Goal: Navigation & Orientation: Find specific page/section

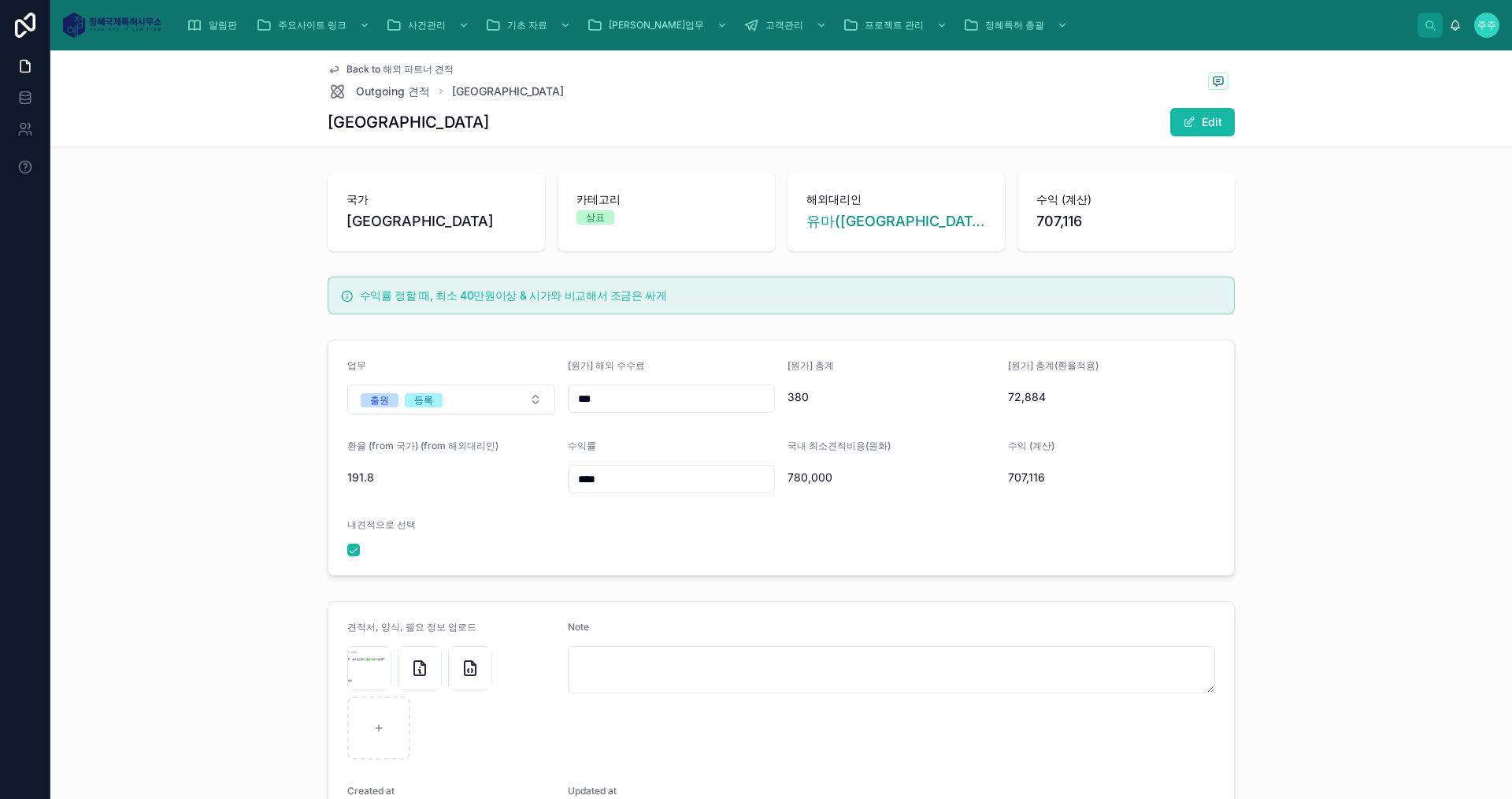
scroll to position [79, 0]
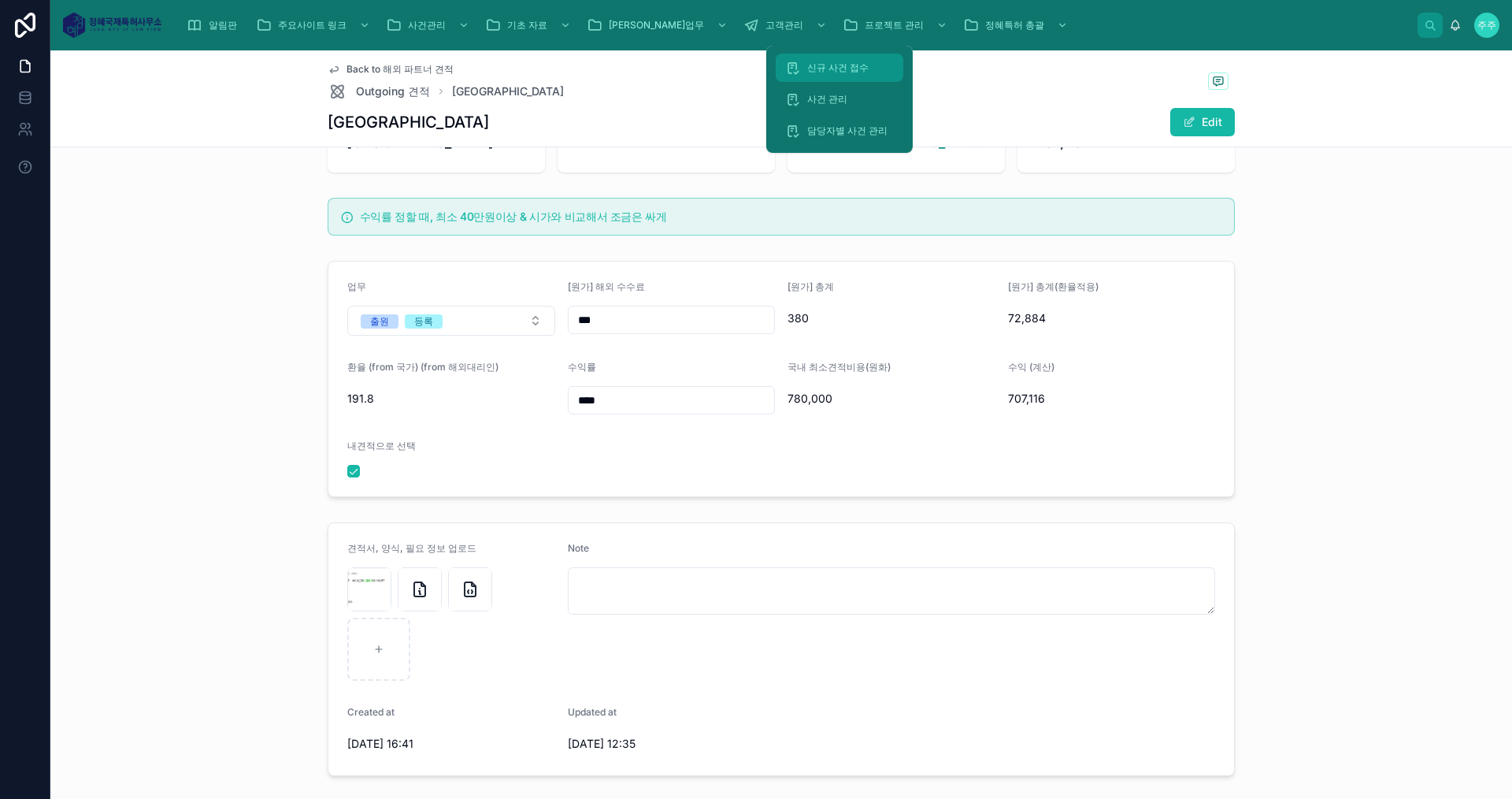
click at [850, 69] on span "신규 사건 접수" at bounding box center [838, 68] width 61 height 12
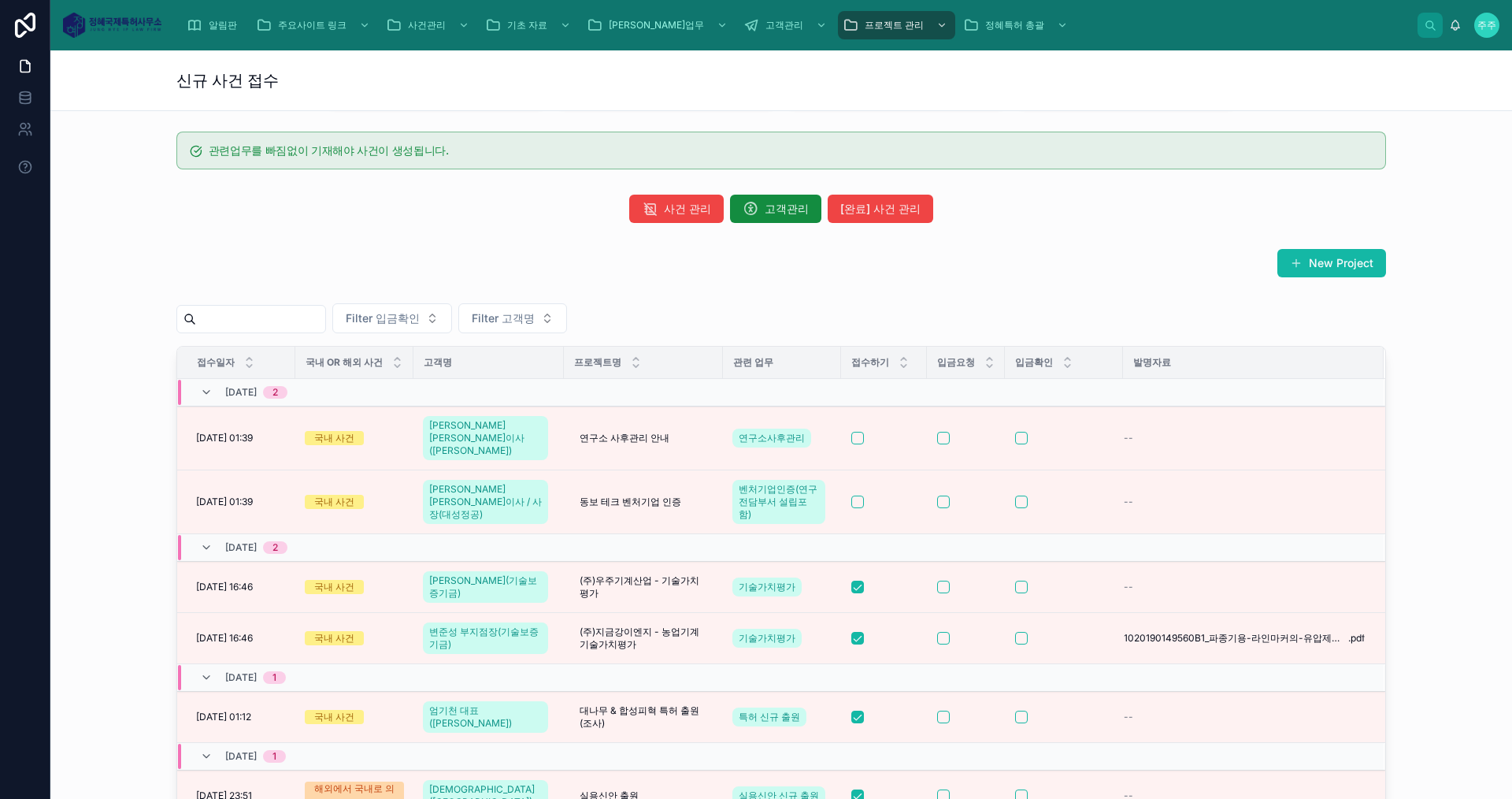
scroll to position [788, 0]
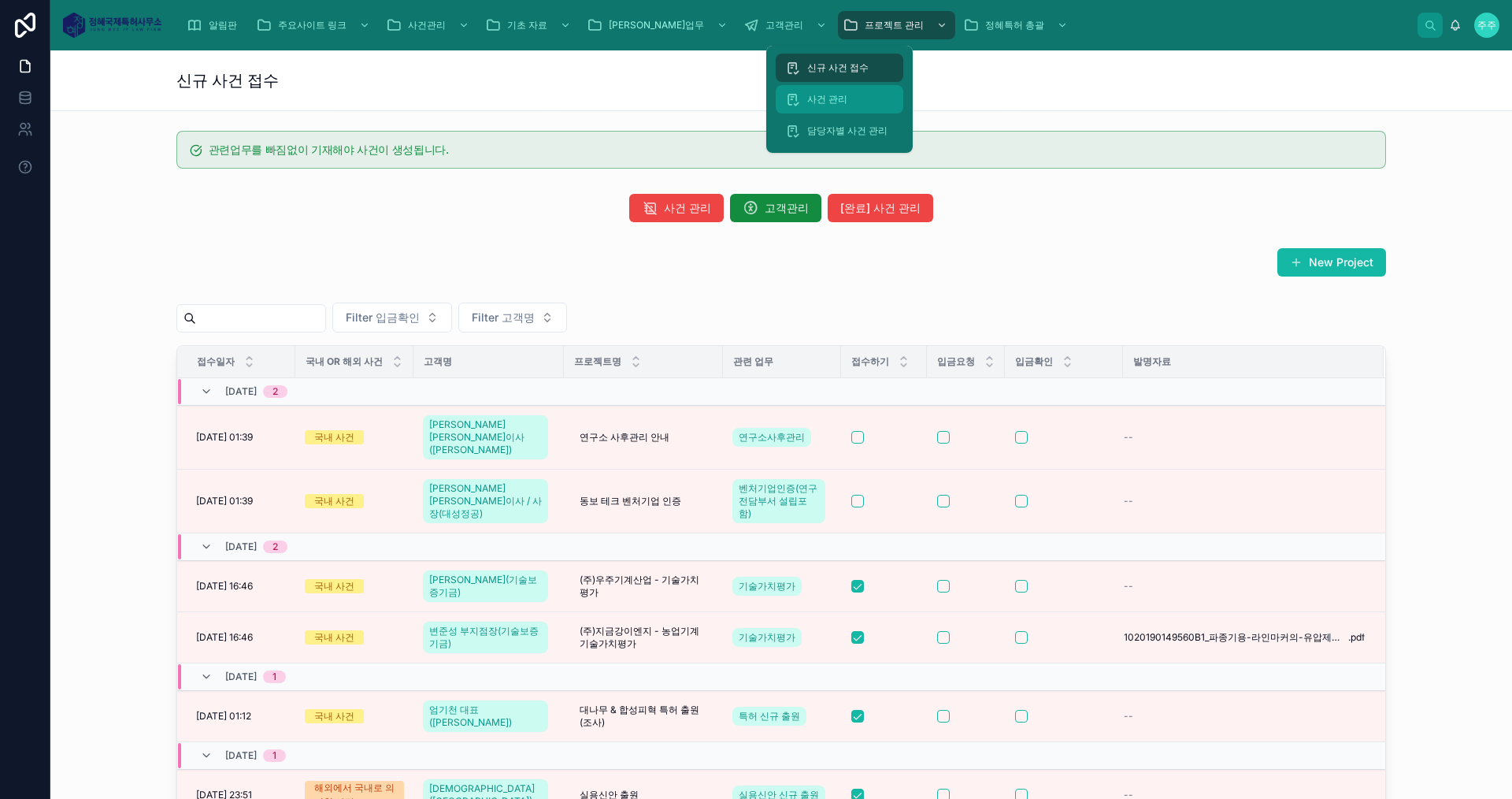
click at [842, 98] on span "사건 관리" at bounding box center [828, 99] width 40 height 12
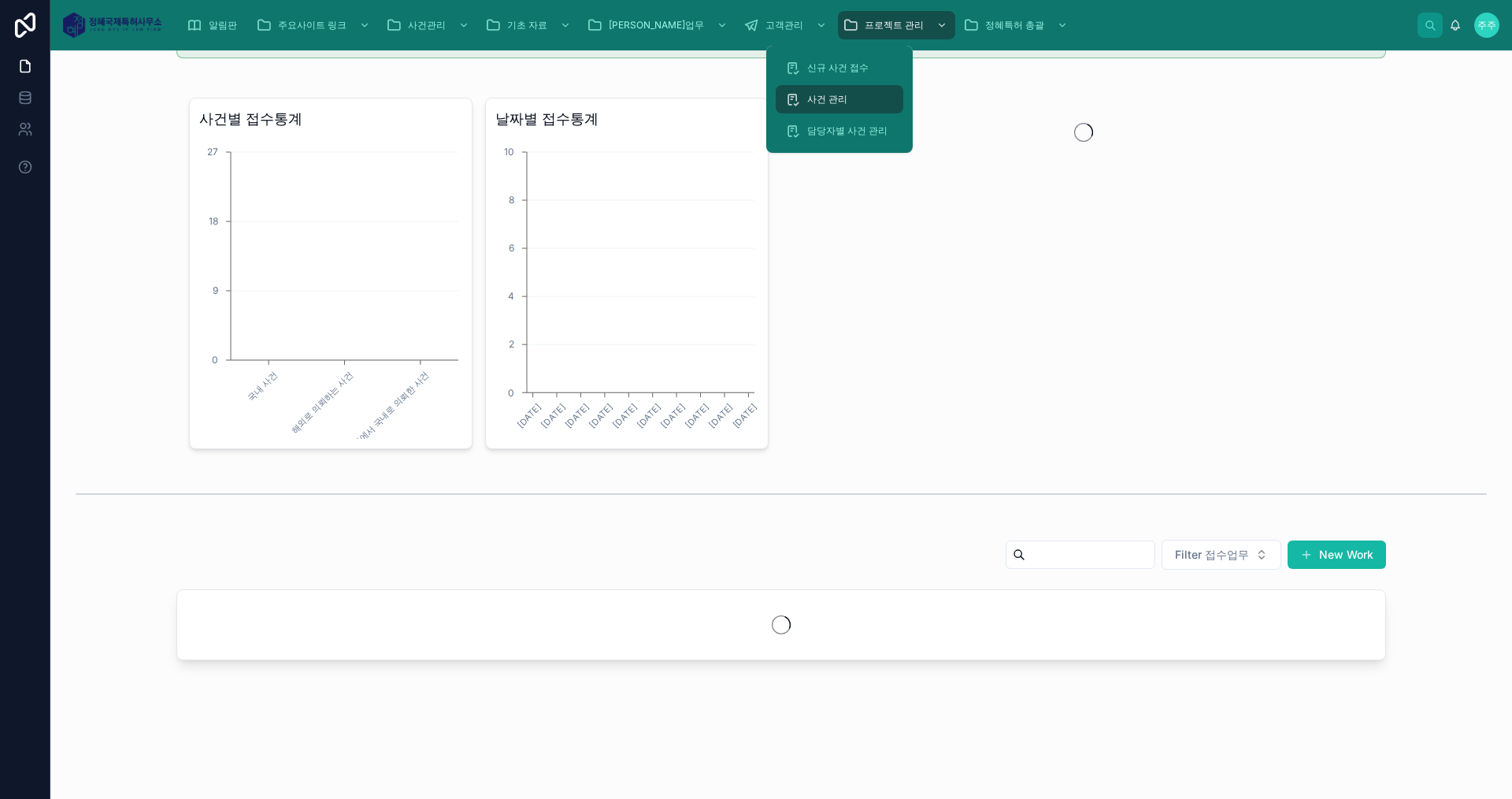
scroll to position [447, 0]
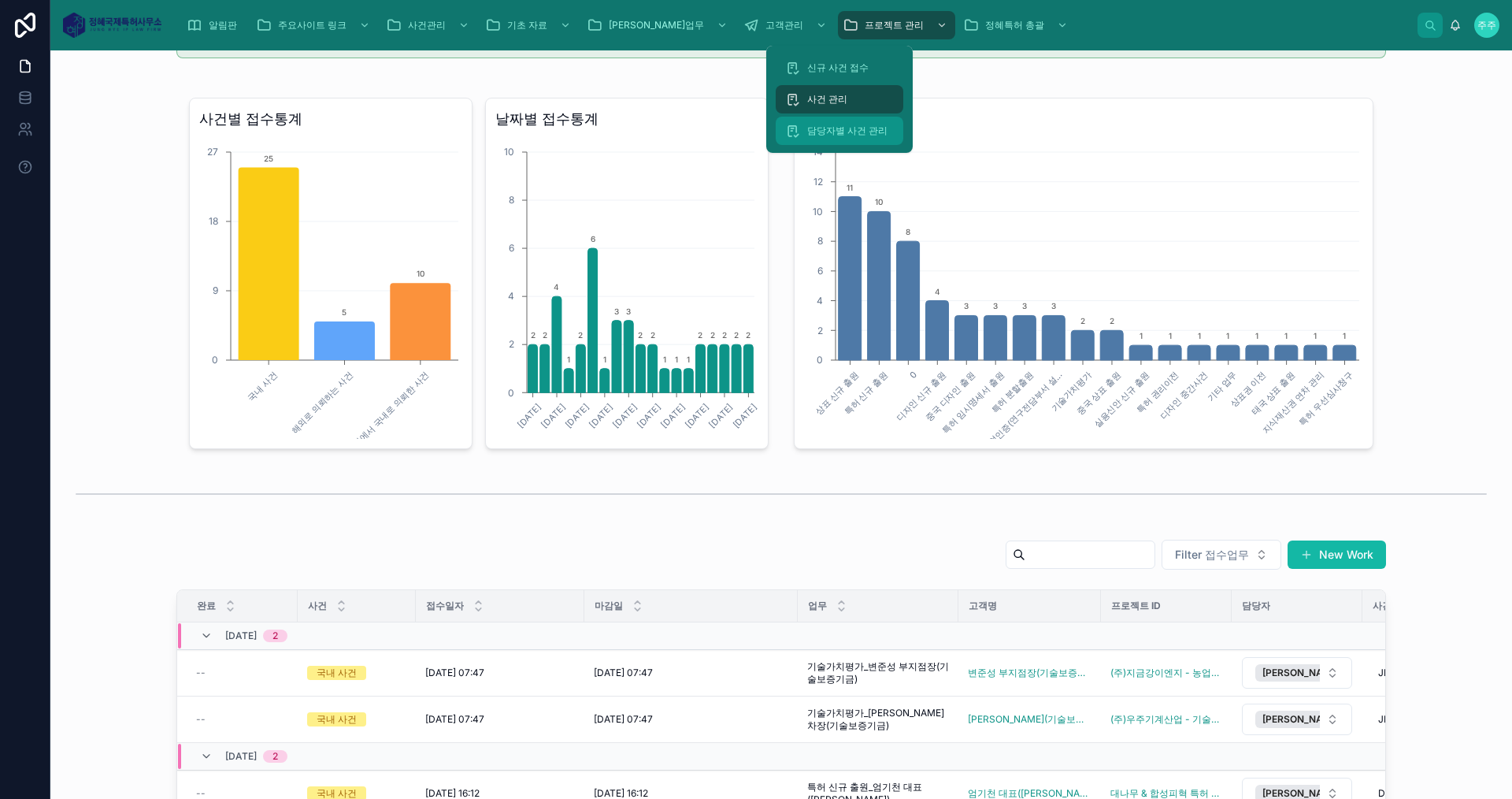
click at [852, 127] on span "담당자별 사건 관리" at bounding box center [847, 131] width 80 height 12
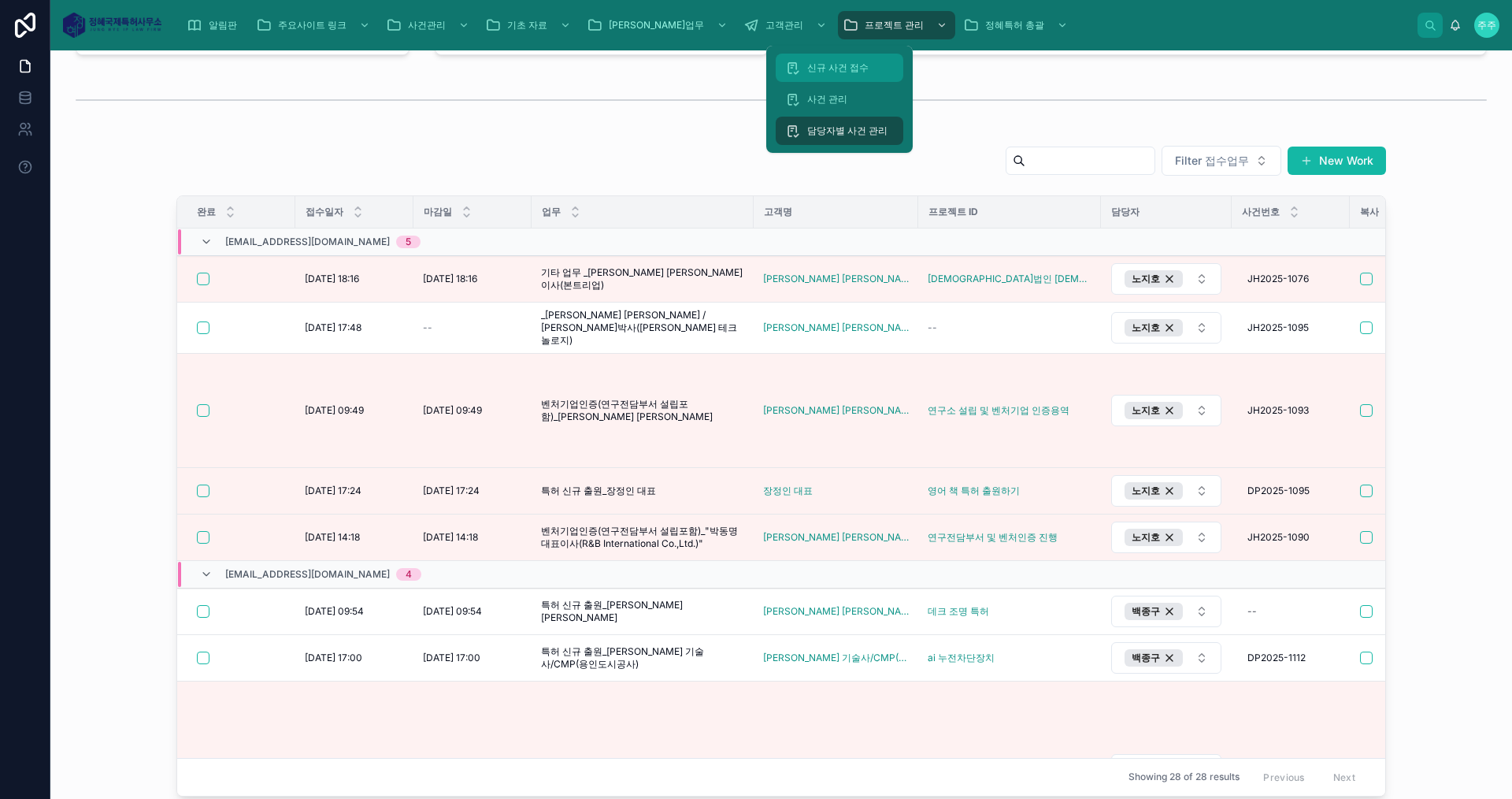
click at [850, 81] on link "신규 사건 접수" at bounding box center [839, 68] width 127 height 28
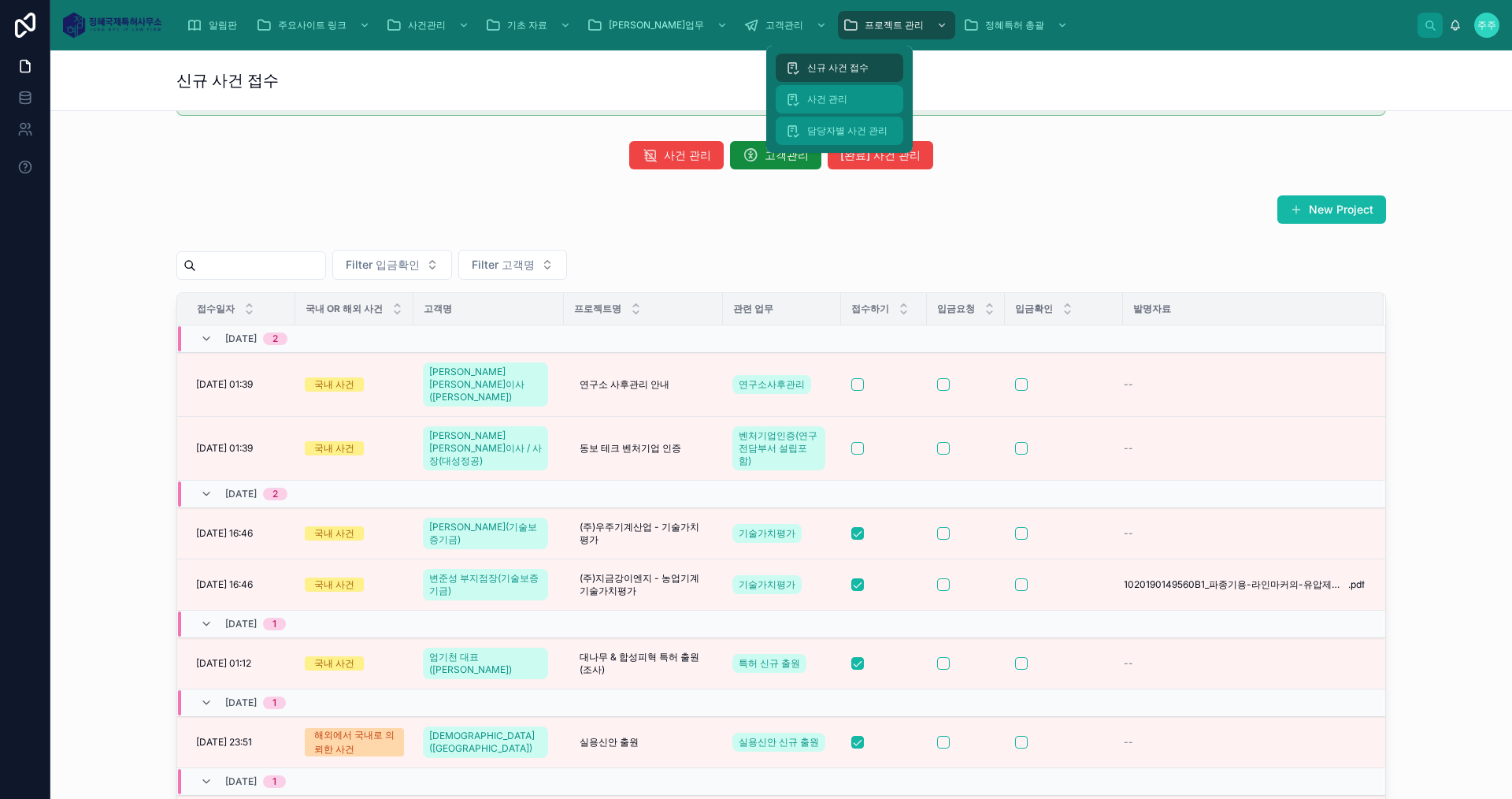
drag, startPoint x: 840, startPoint y: 95, endPoint x: 848, endPoint y: 127, distance: 33.0
click at [838, 95] on span "사건 관리" at bounding box center [828, 99] width 40 height 12
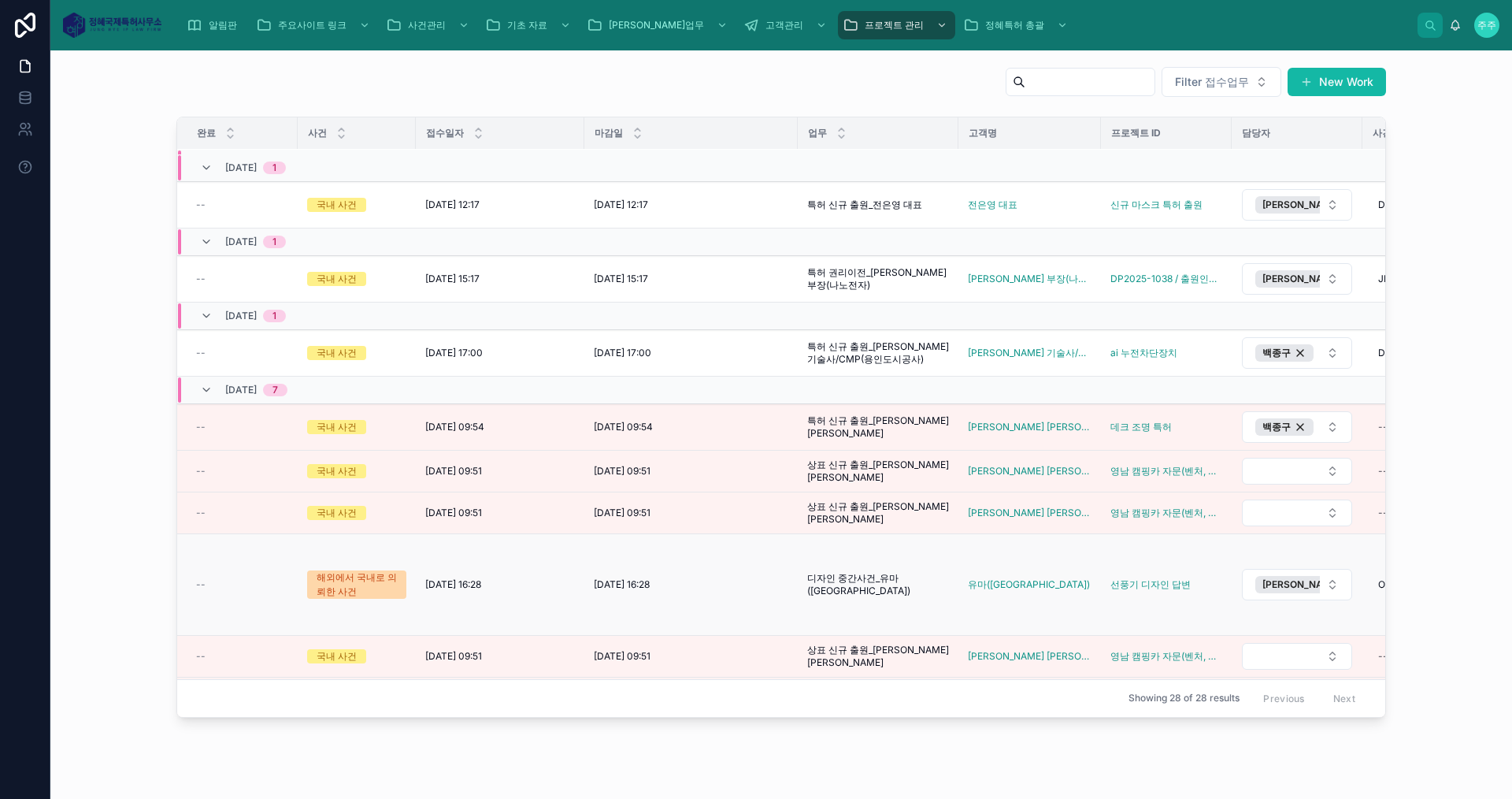
scroll to position [157, 0]
